Goal: Information Seeking & Learning: Learn about a topic

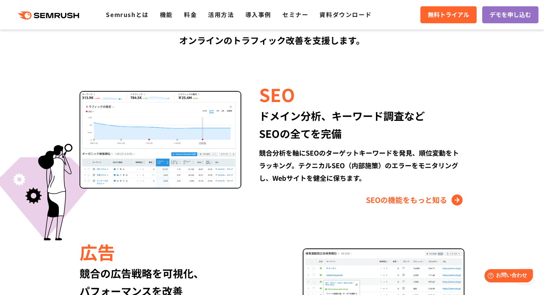
scroll to position [662, 0]
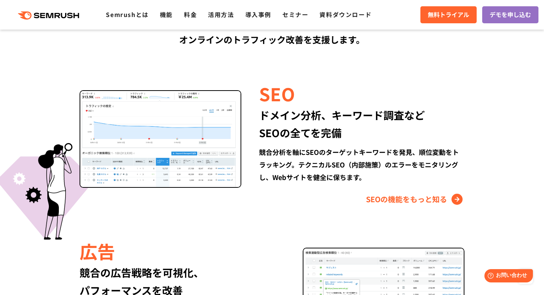
click at [144, 164] on img at bounding box center [161, 139] width 162 height 98
click at [421, 200] on link "SEOの機能をもっと知る" at bounding box center [415, 200] width 98 height 12
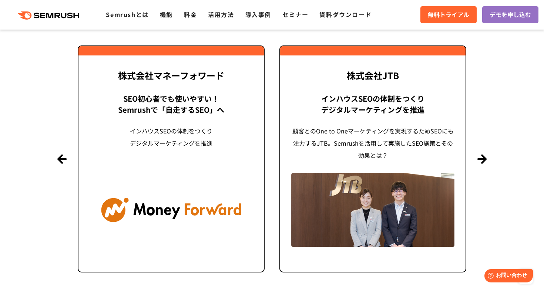
scroll to position [1735, 0]
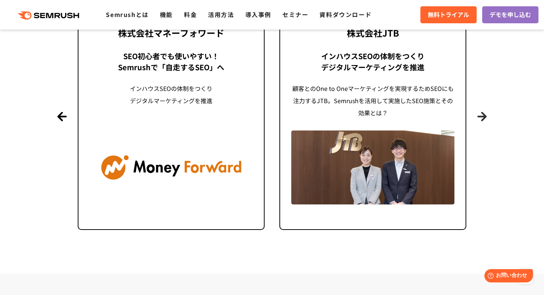
click at [483, 117] on button "Next" at bounding box center [482, 116] width 9 height 9
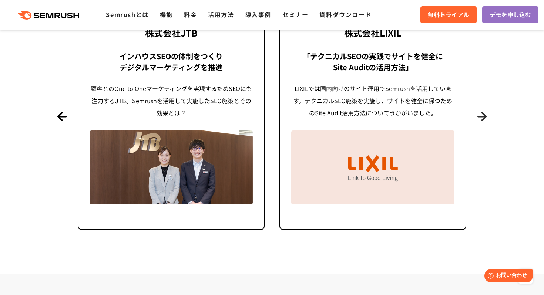
click at [483, 117] on button "Next" at bounding box center [482, 116] width 9 height 9
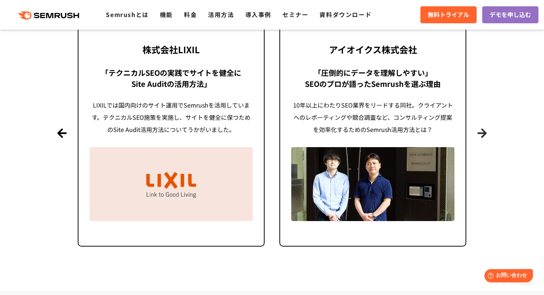
scroll to position [1717, 0]
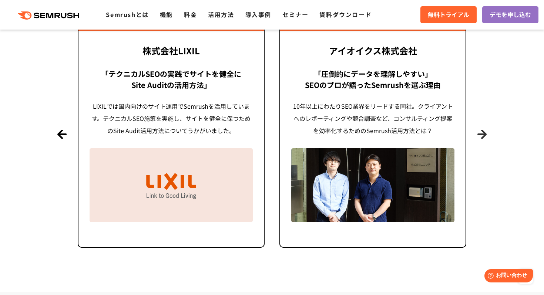
click at [483, 136] on button "Next" at bounding box center [482, 134] width 9 height 9
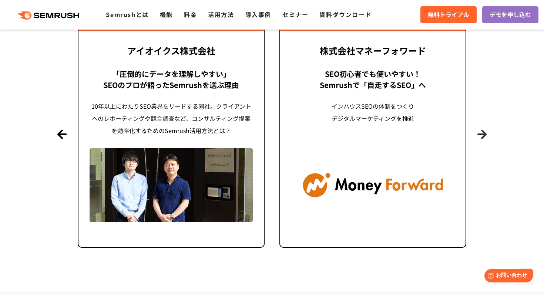
click at [483, 136] on button "Next" at bounding box center [482, 134] width 9 height 9
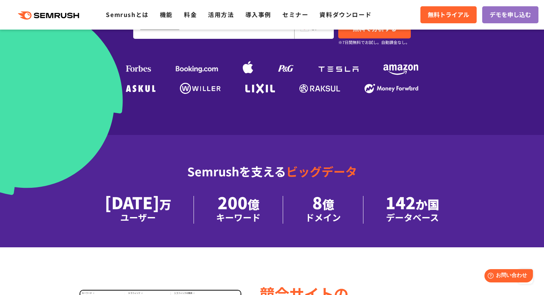
scroll to position [0, 0]
